Goal: Find specific page/section: Find specific page/section

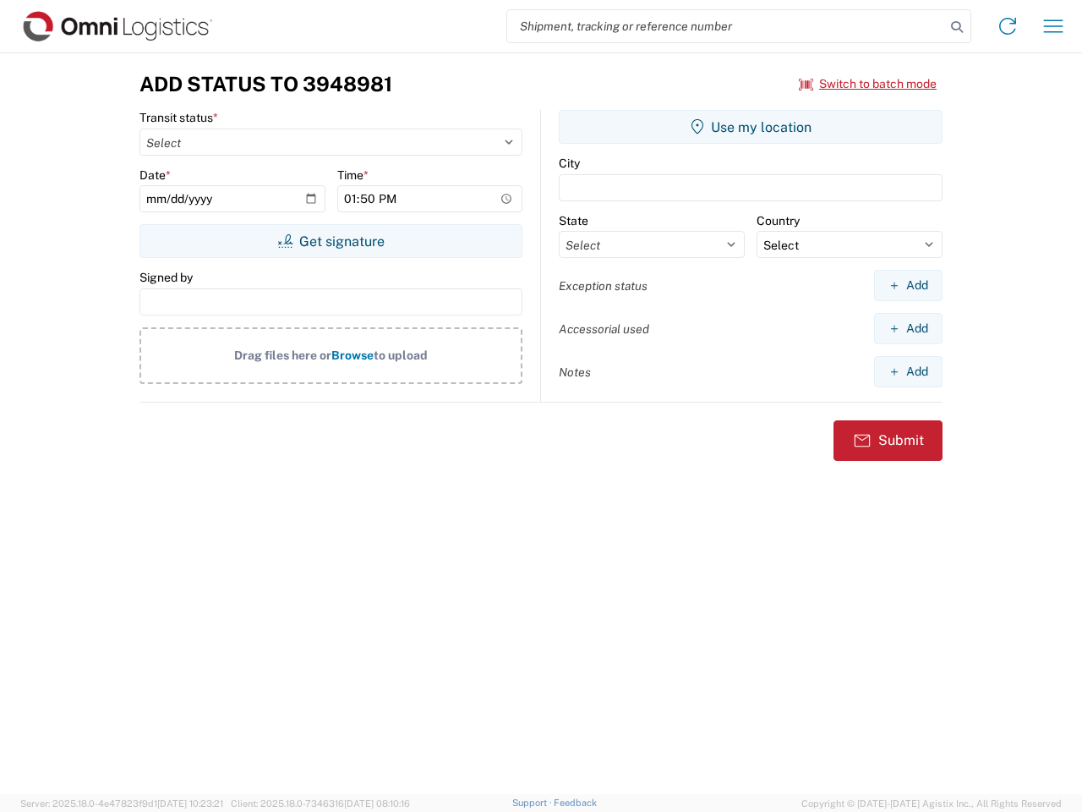
click at [726, 26] on input "search" at bounding box center [726, 26] width 438 height 32
click at [957, 27] on icon at bounding box center [957, 27] width 24 height 24
click at [1008, 26] on icon at bounding box center [1007, 26] width 27 height 27
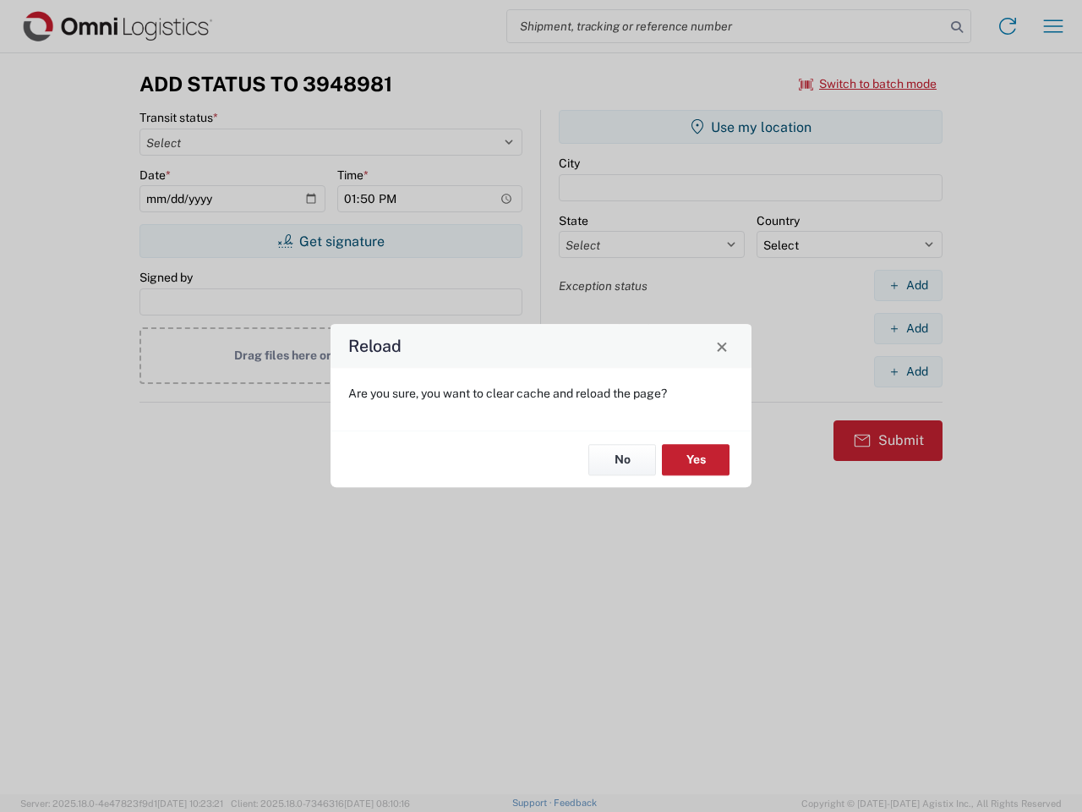
click at [868, 84] on div "Reload Are you sure, you want to clear cache and reload the page? No Yes" at bounding box center [541, 406] width 1082 height 812
click at [331, 241] on div "Reload Are you sure, you want to clear cache and reload the page? No Yes" at bounding box center [541, 406] width 1082 height 812
click at [751, 127] on div "Reload Are you sure, you want to clear cache and reload the page? No Yes" at bounding box center [541, 406] width 1082 height 812
click at [908, 285] on div "Reload Are you sure, you want to clear cache and reload the page? No Yes" at bounding box center [541, 406] width 1082 height 812
click at [908, 328] on div "Reload Are you sure, you want to clear cache and reload the page? No Yes" at bounding box center [541, 406] width 1082 height 812
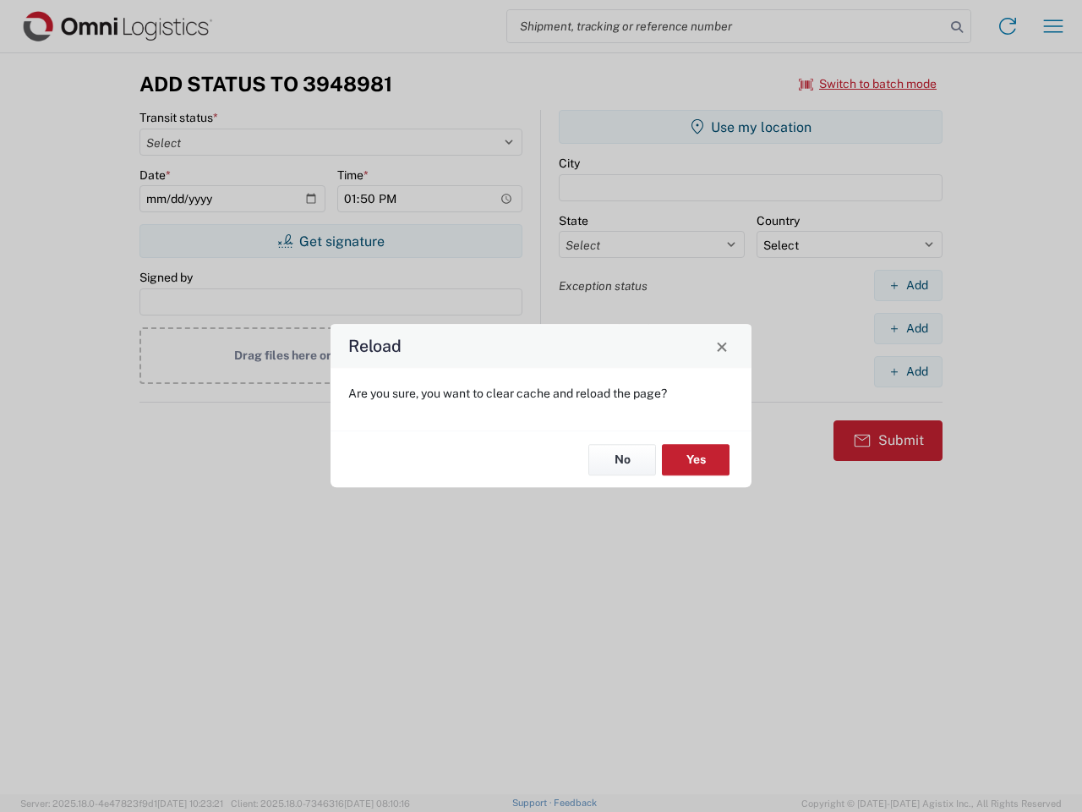
click at [908, 371] on div "Reload Are you sure, you want to clear cache and reload the page? No Yes" at bounding box center [541, 406] width 1082 height 812
